Goal: Task Accomplishment & Management: Use online tool/utility

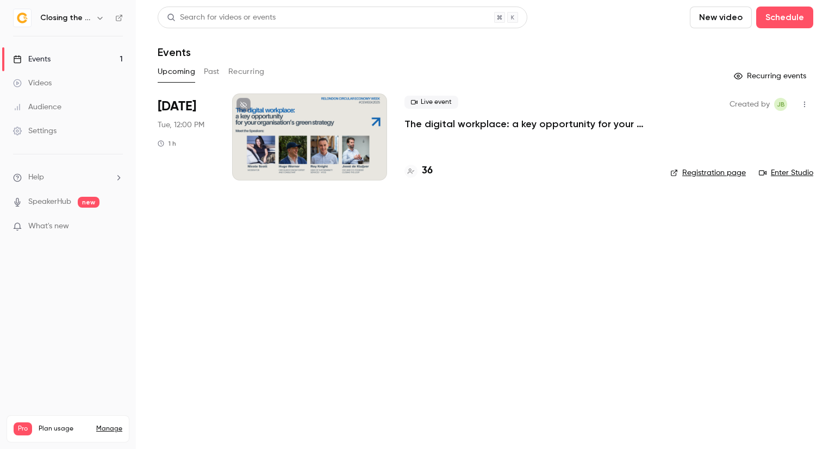
click at [807, 101] on icon "button" at bounding box center [804, 105] width 9 height 8
click at [331, 161] on div at bounding box center [417, 224] width 835 height 449
click at [451, 123] on p "The digital workplace: a key opportunity for your organisation’s green strategy" at bounding box center [529, 123] width 248 height 13
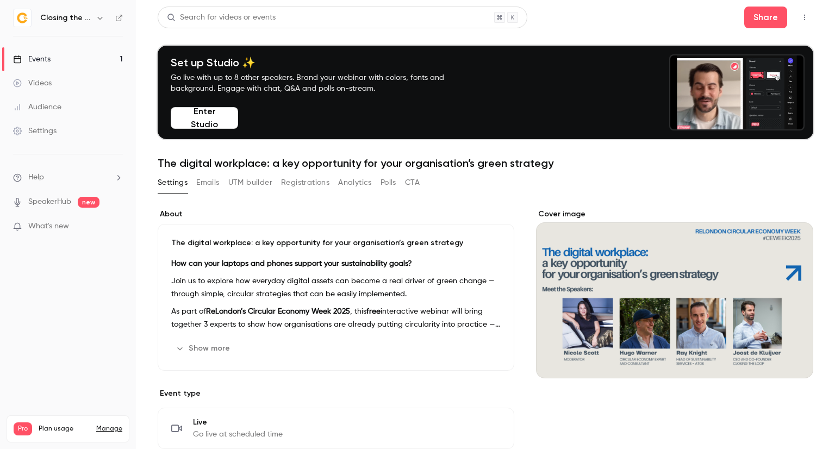
click at [800, 18] on icon "button" at bounding box center [804, 18] width 9 height 8
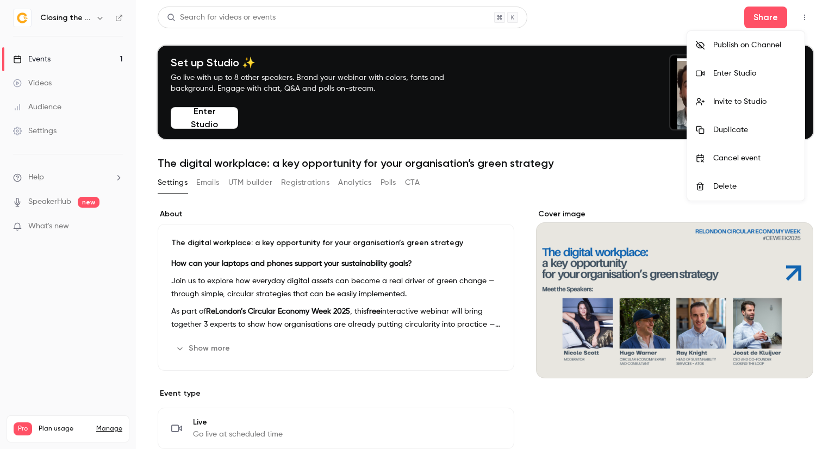
click at [755, 77] on div "Enter Studio" at bounding box center [754, 73] width 83 height 11
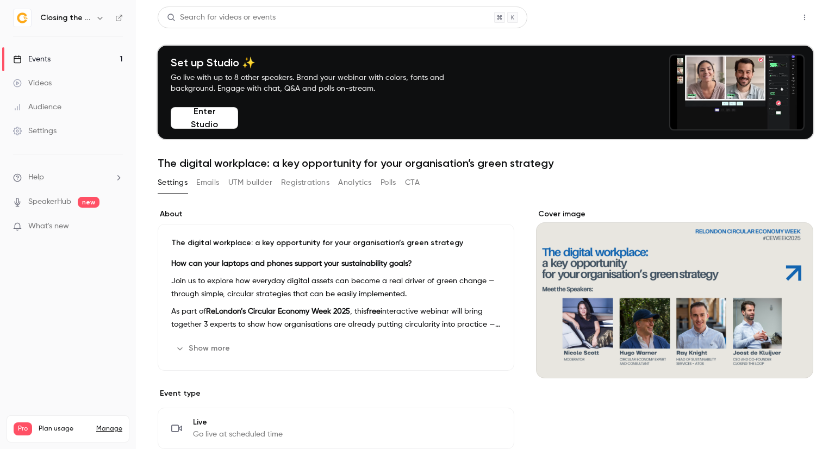
click at [749, 16] on button "Share" at bounding box center [765, 18] width 43 height 22
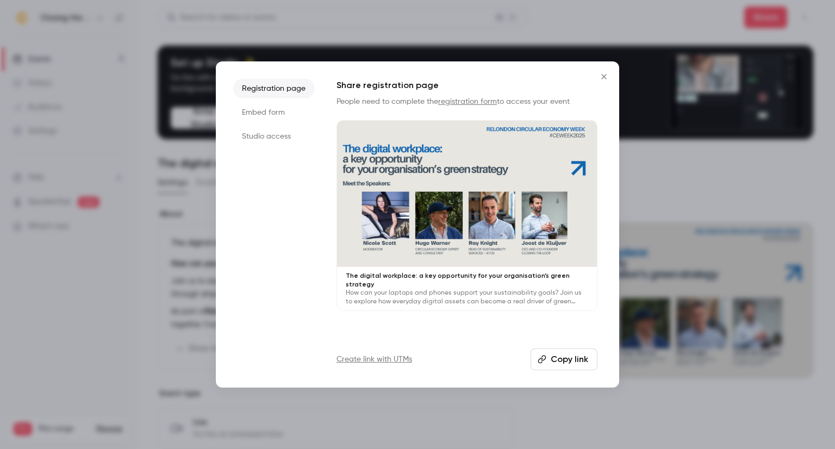
click at [279, 139] on li "Studio access" at bounding box center [274, 137] width 82 height 20
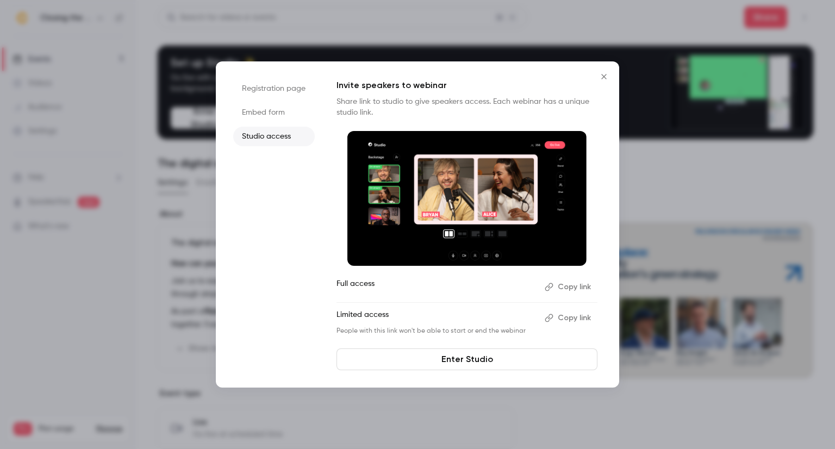
click at [574, 285] on button "Copy link" at bounding box center [568, 286] width 57 height 17
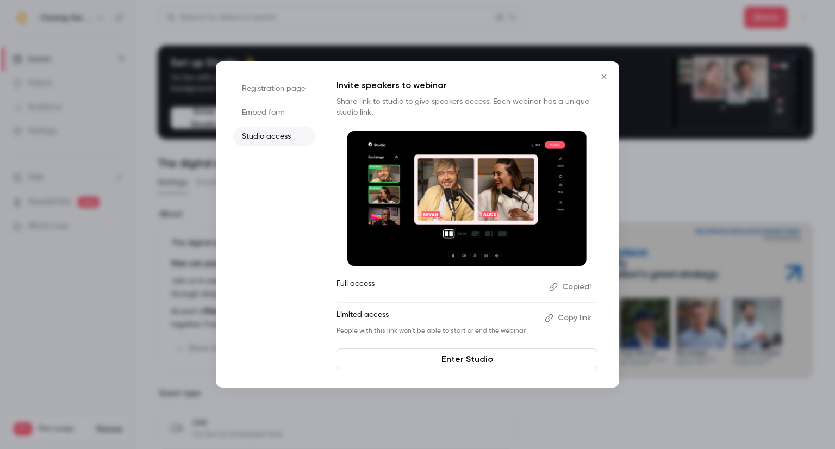
click at [605, 76] on icon "Close" at bounding box center [603, 76] width 5 height 5
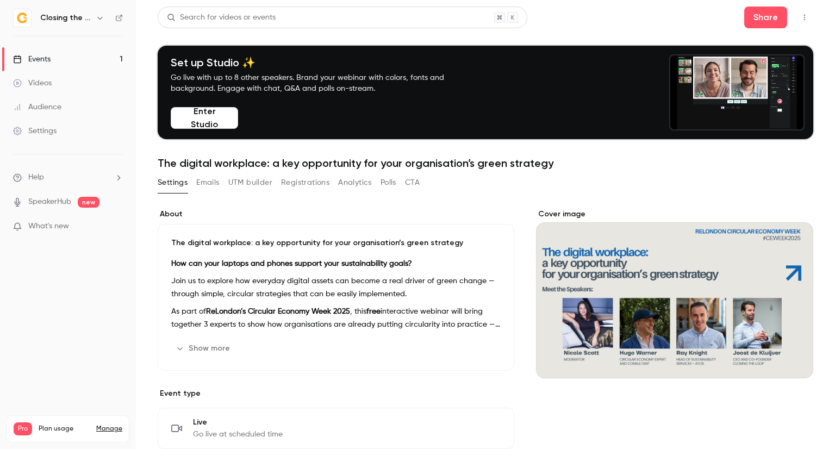
click at [389, 183] on button "Polls" at bounding box center [389, 182] width 16 height 17
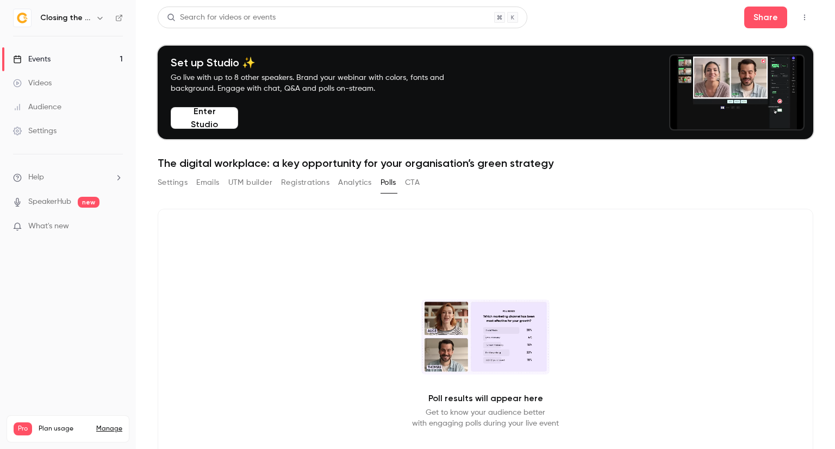
click at [174, 188] on button "Settings" at bounding box center [173, 182] width 30 height 17
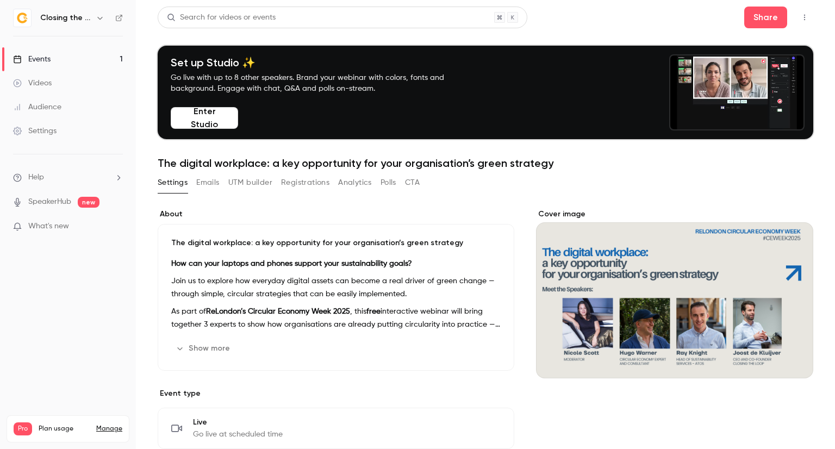
click at [388, 185] on button "Polls" at bounding box center [389, 182] width 16 height 17
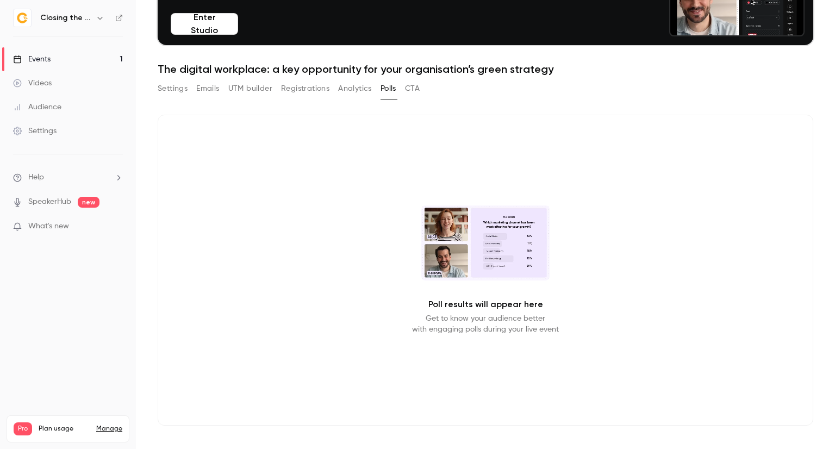
scroll to position [95, 0]
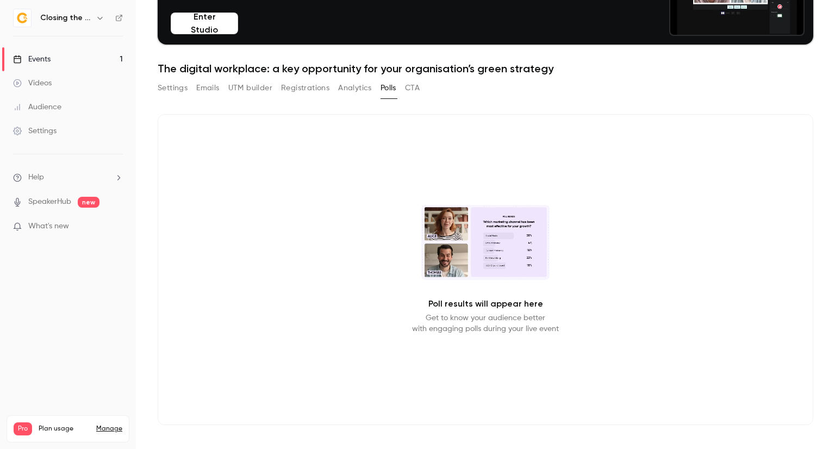
click at [176, 90] on button "Settings" at bounding box center [173, 87] width 30 height 17
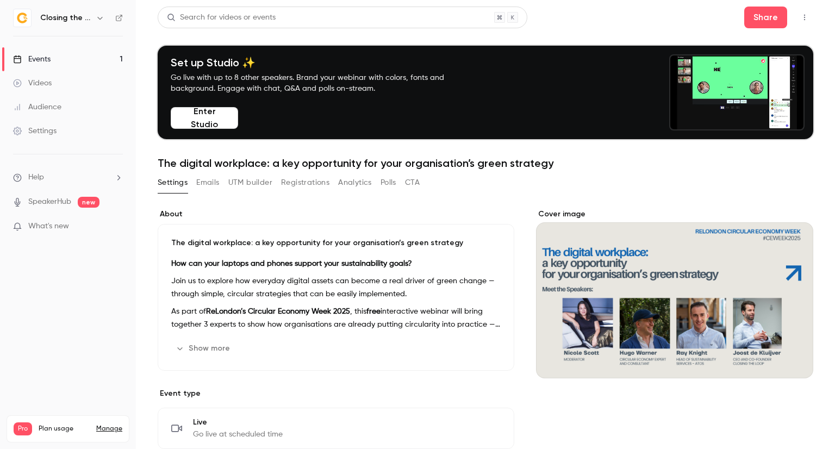
click at [800, 17] on icon "button" at bounding box center [804, 18] width 9 height 8
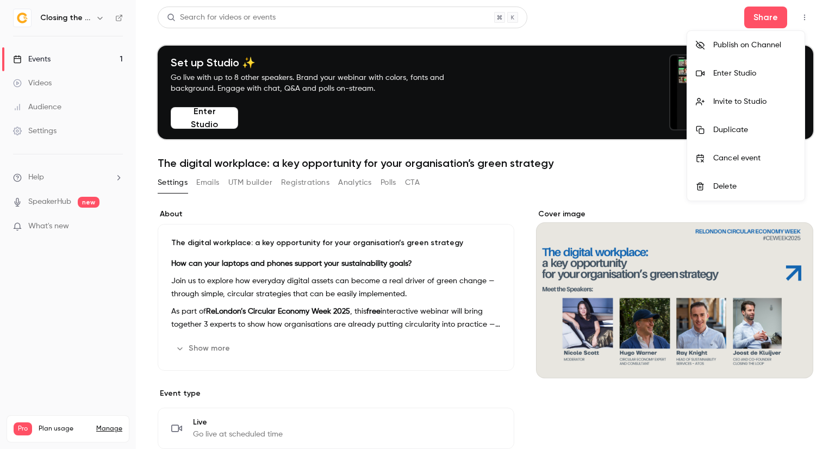
click at [611, 16] on div at bounding box center [417, 224] width 835 height 449
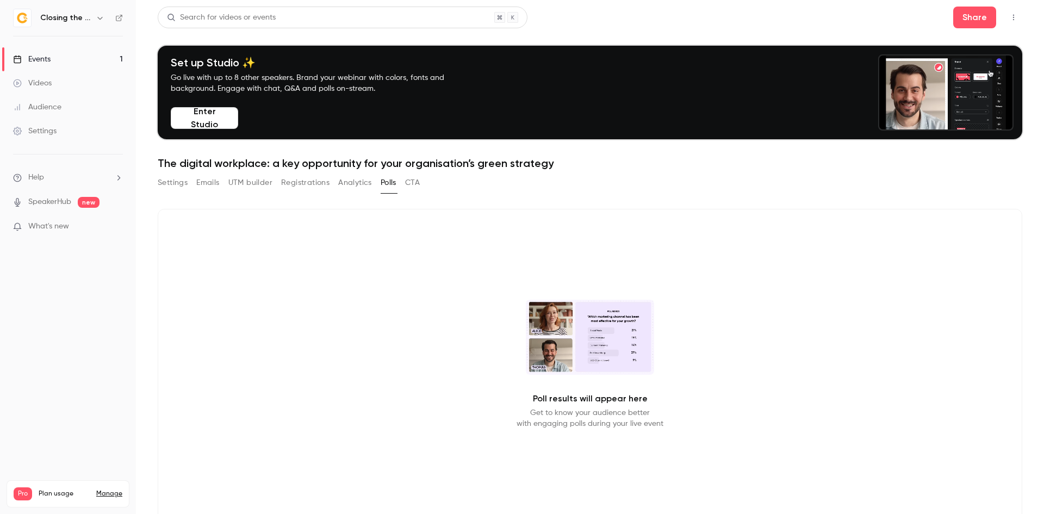
click at [181, 186] on button "Settings" at bounding box center [173, 182] width 30 height 17
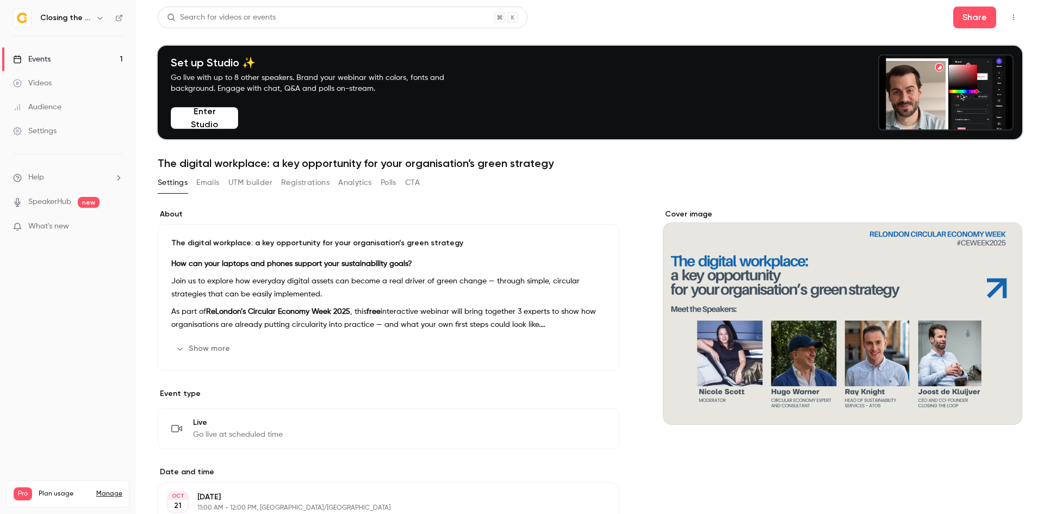
click at [1005, 11] on button "button" at bounding box center [1013, 17] width 17 height 17
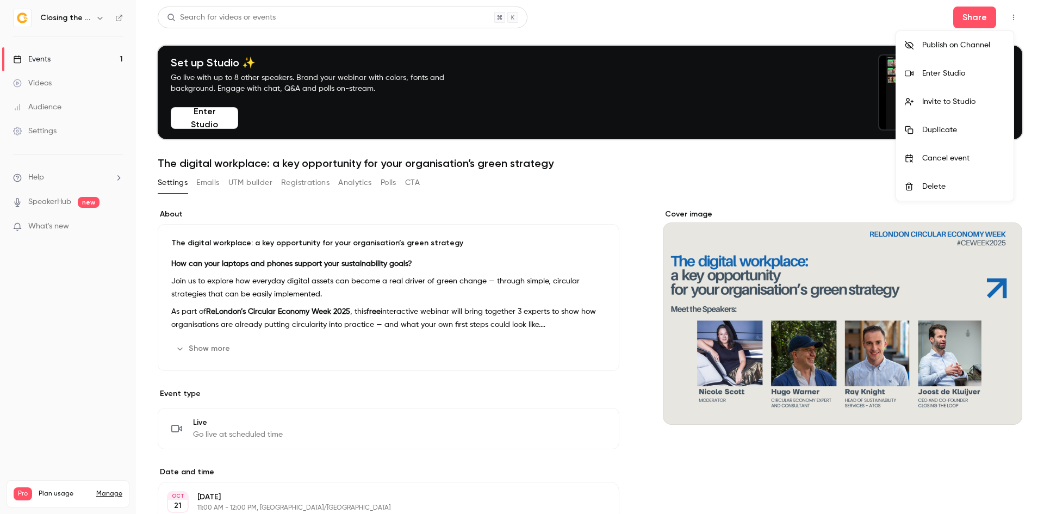
click at [965, 80] on li "Enter Studio" at bounding box center [954, 73] width 117 height 28
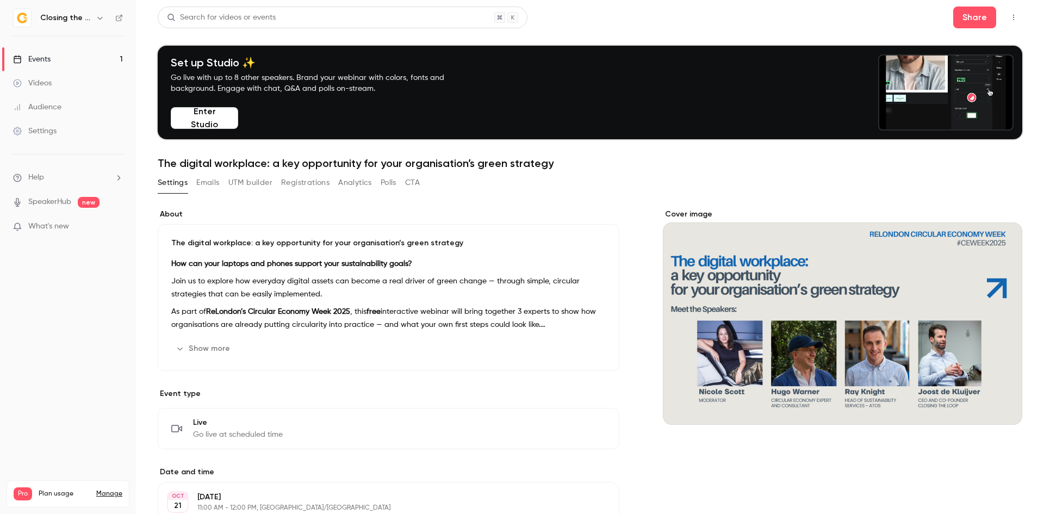
click at [1005, 22] on button "button" at bounding box center [1013, 17] width 17 height 17
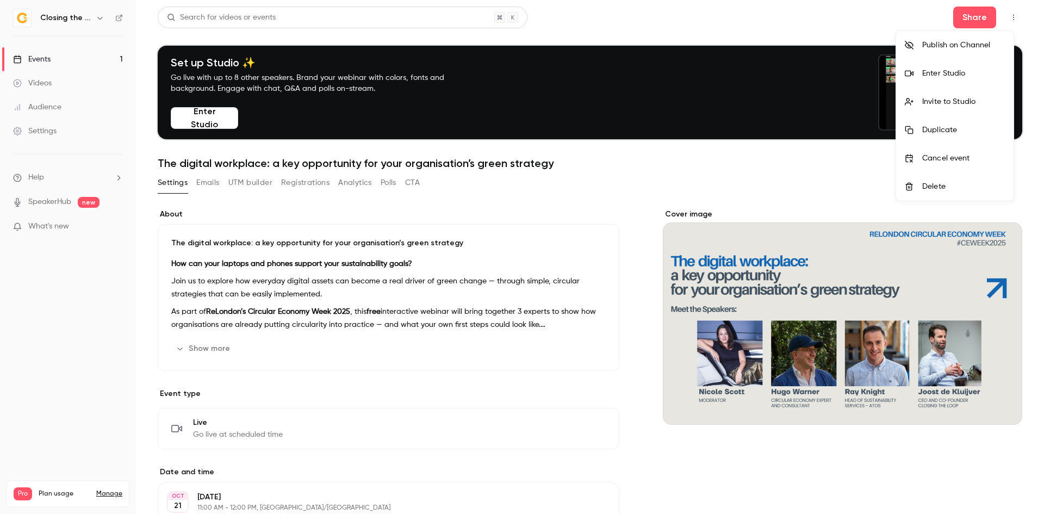
click at [974, 77] on div "Enter Studio" at bounding box center [963, 73] width 83 height 11
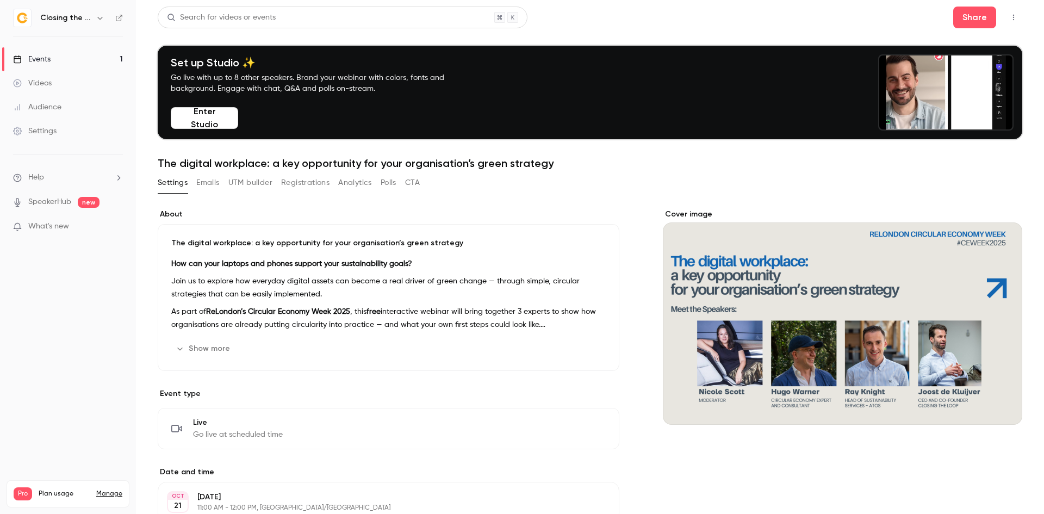
click at [1005, 18] on button "button" at bounding box center [1013, 17] width 17 height 17
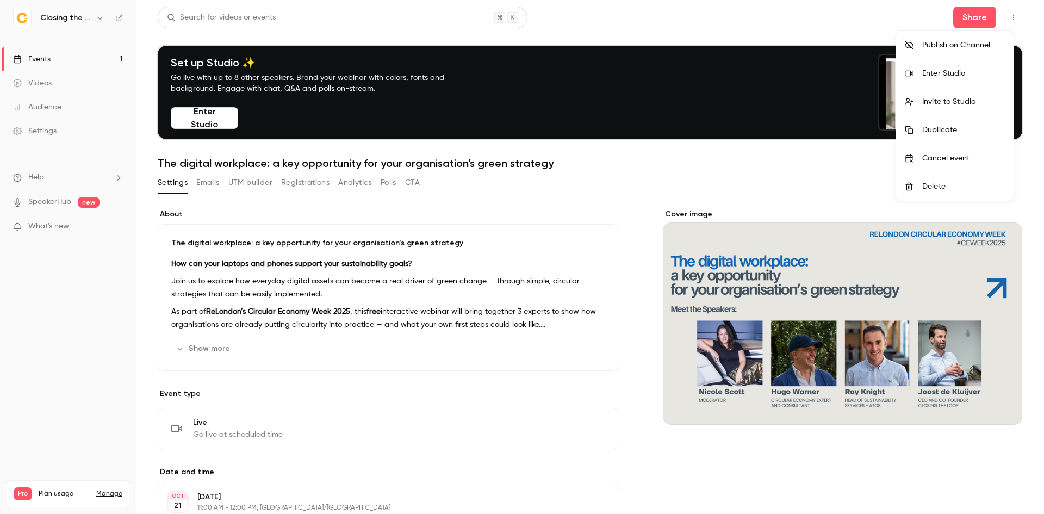
click at [959, 72] on div "Enter Studio" at bounding box center [963, 73] width 83 height 11
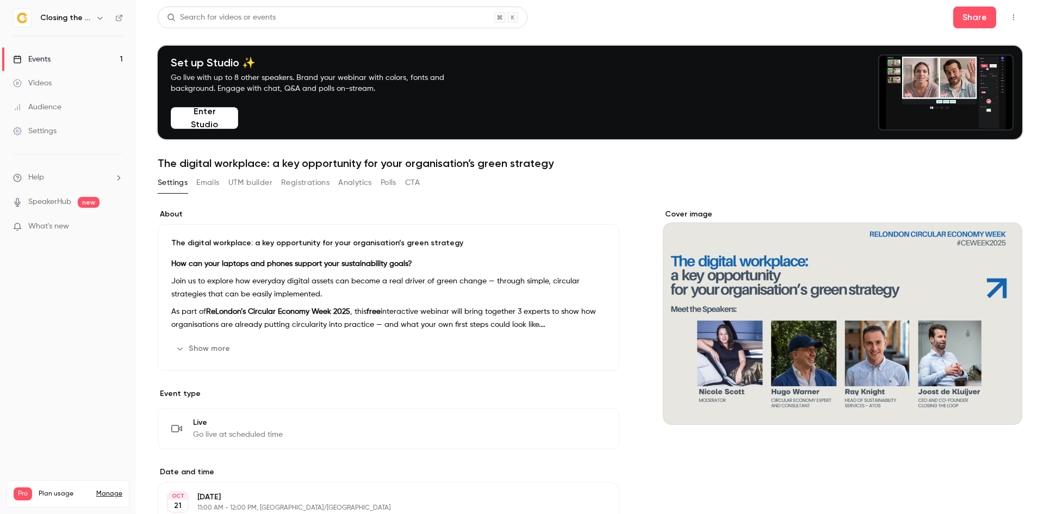
click at [1013, 17] on icon "button" at bounding box center [1013, 18] width 1 height 6
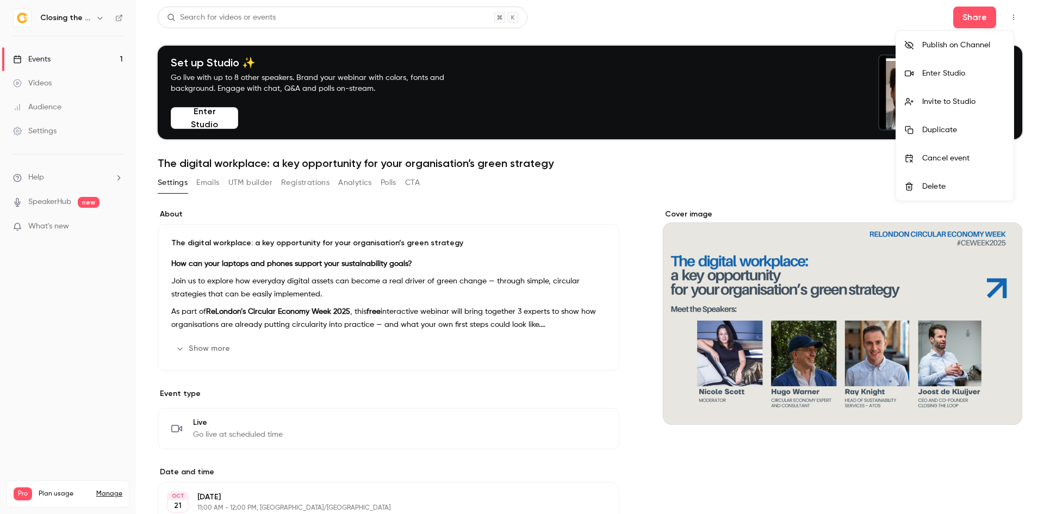
click at [962, 72] on div "Enter Studio" at bounding box center [963, 73] width 83 height 11
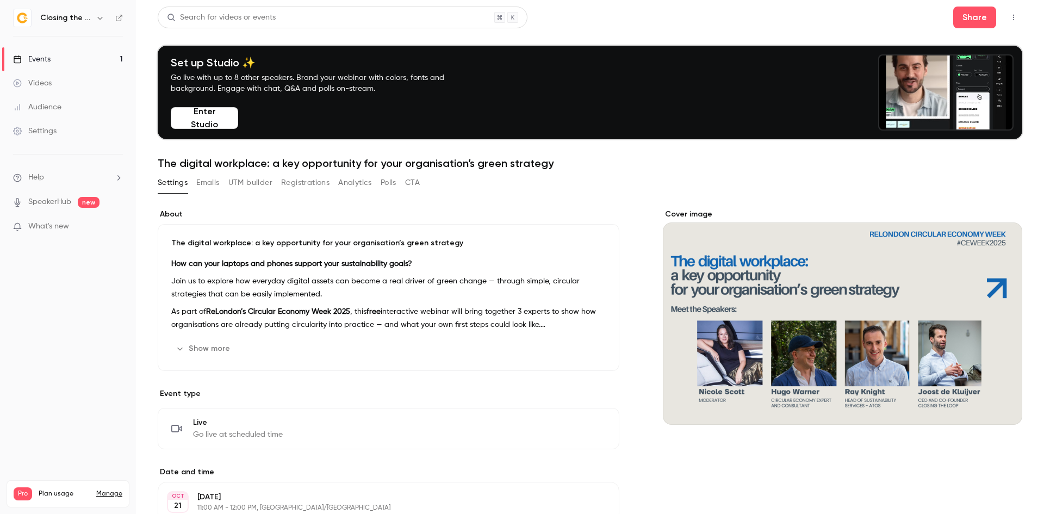
click at [1009, 15] on icon "button" at bounding box center [1013, 18] width 9 height 8
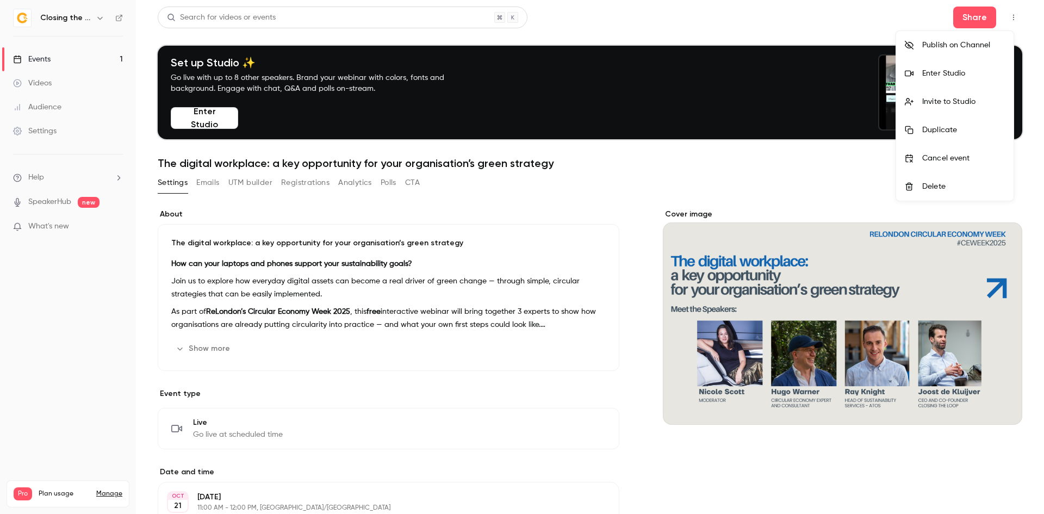
click at [979, 67] on li "Enter Studio" at bounding box center [954, 73] width 117 height 28
